Goal: Task Accomplishment & Management: Manage account settings

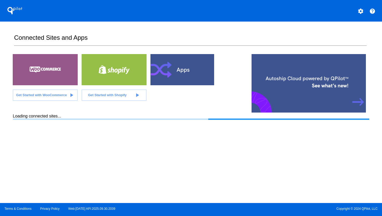
click at [358, 14] on mat-icon "settings" at bounding box center [360, 11] width 6 height 6
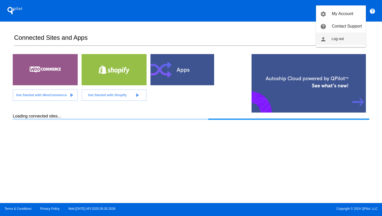
click at [345, 38] on button "person Log out" at bounding box center [341, 38] width 50 height 12
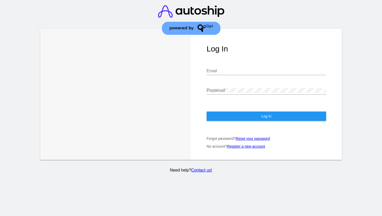
click at [245, 63] on div "Email" at bounding box center [265, 69] width 119 height 12
click at [244, 69] on input "Email" at bounding box center [265, 71] width 119 height 5
type input "[PERSON_NAME][EMAIL_ADDRESS][DOMAIN_NAME]"
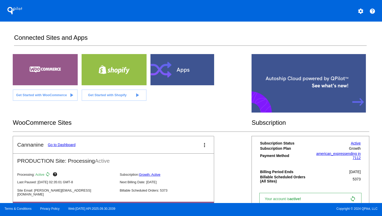
click at [59, 144] on link "Go to Dashboard" at bounding box center [62, 145] width 28 height 4
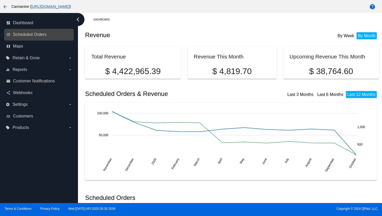
click at [55, 36] on link "update Scheduled Orders" at bounding box center [39, 34] width 66 height 8
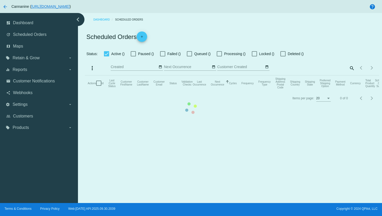
checkbox input "true"
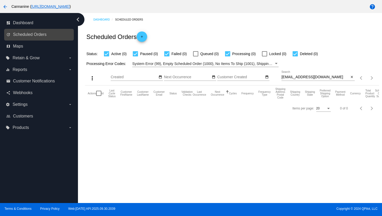
click at [45, 37] on link "update Scheduled Orders" at bounding box center [39, 34] width 66 height 8
click at [306, 74] on div "[EMAIL_ADDRESS][DOMAIN_NAME] Search" at bounding box center [315, 76] width 68 height 10
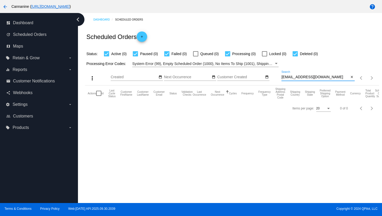
click at [306, 76] on input "[EMAIL_ADDRESS][DOMAIN_NAME]" at bounding box center [315, 77] width 68 height 4
paste input "[EMAIL_ADDRESS]"
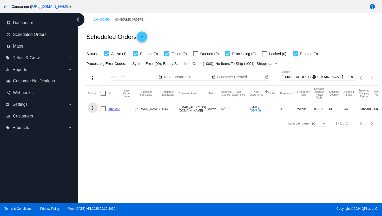
click at [92, 108] on mat-icon "more_vert" at bounding box center [93, 108] width 6 height 6
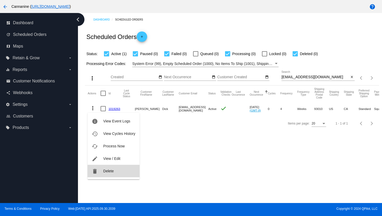
click at [101, 173] on button "delete Delete" at bounding box center [114, 171] width 52 height 12
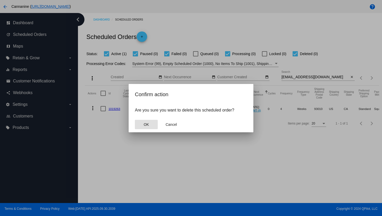
click at [149, 127] on button "OK" at bounding box center [146, 124] width 23 height 9
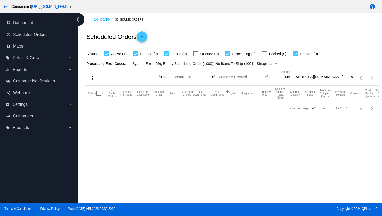
click at [289, 75] on input "[EMAIL_ADDRESS][DOMAIN_NAME]" at bounding box center [315, 77] width 68 height 4
click at [297, 76] on input "[EMAIL_ADDRESS][DOMAIN_NAME]" at bounding box center [315, 77] width 68 height 4
click at [298, 76] on input "[EMAIL_ADDRESS][DOMAIN_NAME]" at bounding box center [315, 77] width 68 height 4
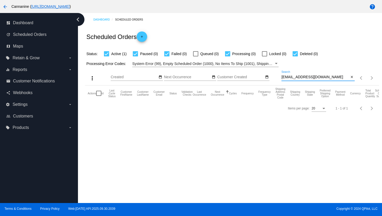
paste input "[EMAIL_ADDRESS]"
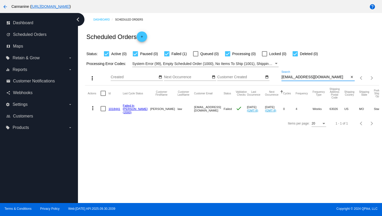
type input "[EMAIL_ADDRESS][DOMAIN_NAME]"
click at [92, 111] on mat-icon "more_vert" at bounding box center [93, 108] width 6 height 6
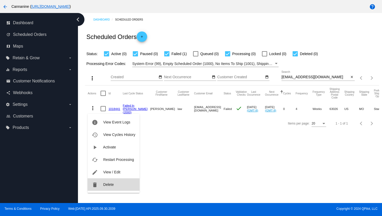
click at [103, 184] on span "Delete" at bounding box center [108, 184] width 10 height 4
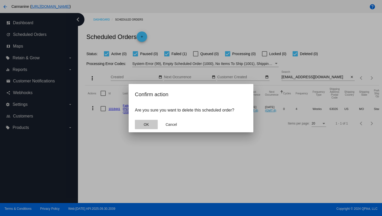
click at [141, 122] on button "OK" at bounding box center [146, 124] width 23 height 9
